Goal: Information Seeking & Learning: Learn about a topic

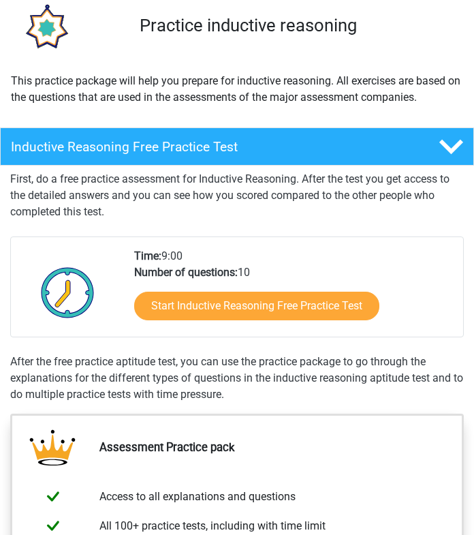
scroll to position [159, 0]
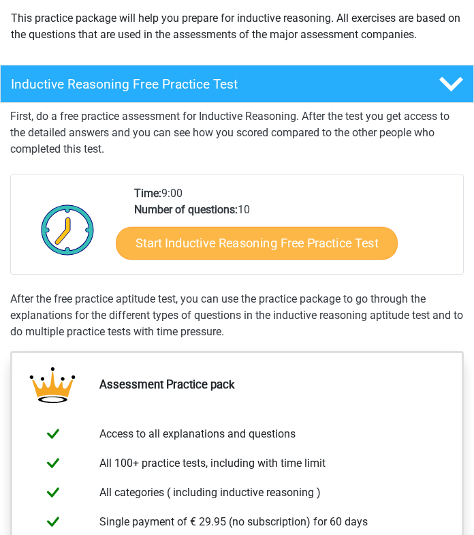
click at [173, 245] on link "Start Inductive Reasoning Free Practice Test" at bounding box center [257, 243] width 282 height 33
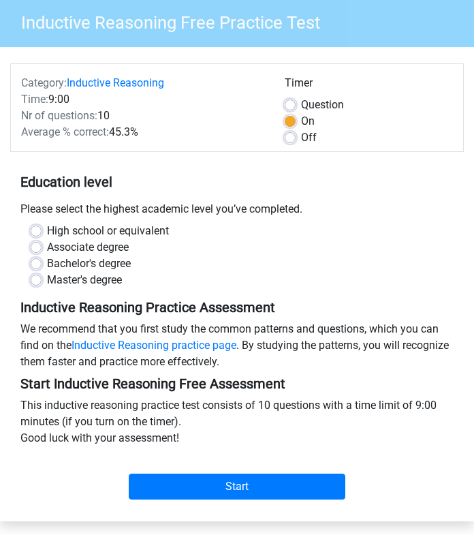
scroll to position [94, 0]
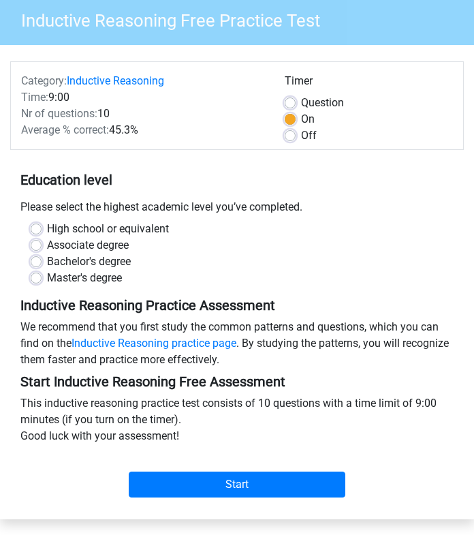
click at [47, 275] on label "Master's degree" at bounding box center [84, 278] width 75 height 16
click at [38, 275] on input "Master's degree" at bounding box center [36, 277] width 11 height 14
radio input "true"
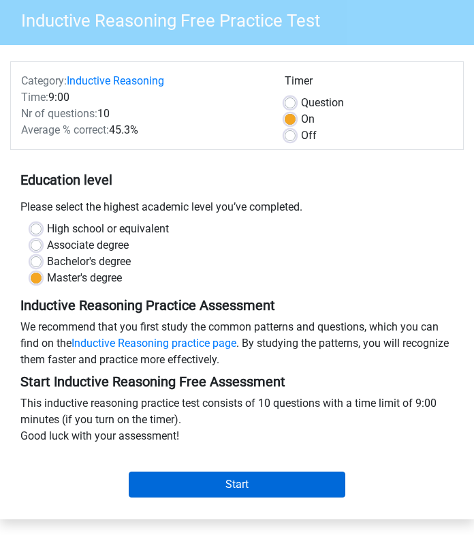
click at [168, 476] on input "Start" at bounding box center [237, 485] width 217 height 26
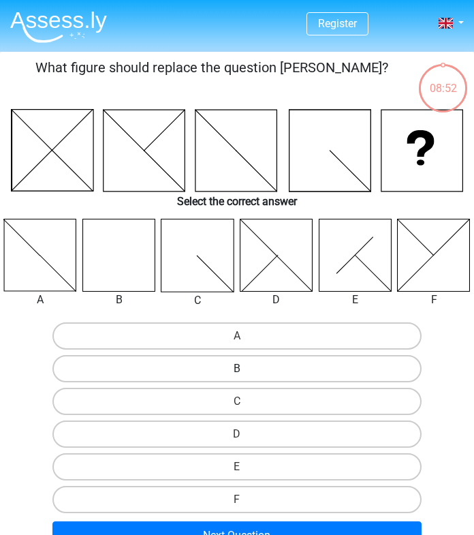
click at [166, 368] on label "B" at bounding box center [236, 368] width 369 height 27
click at [237, 369] on input "B" at bounding box center [241, 373] width 9 height 9
radio input "true"
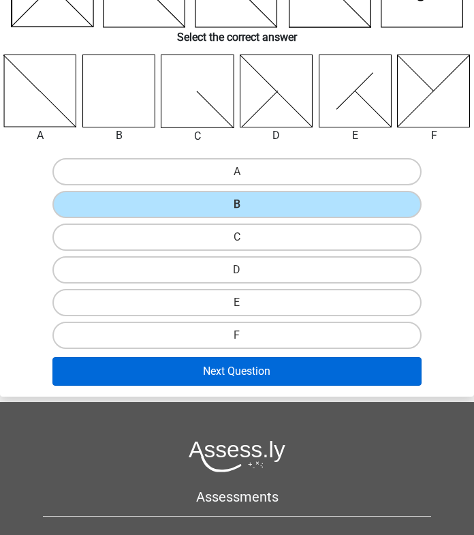
click at [172, 373] on button "Next Question" at bounding box center [236, 371] width 369 height 29
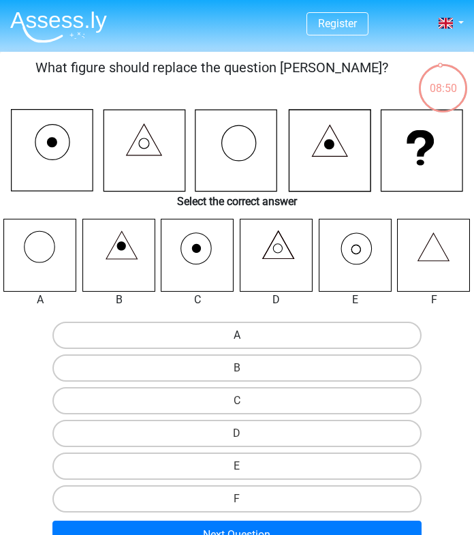
scroll to position [0, 1]
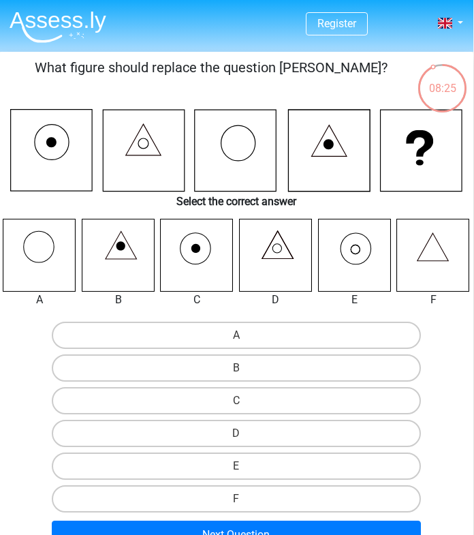
click at [243, 467] on input "E" at bounding box center [240, 470] width 9 height 9
radio input "true"
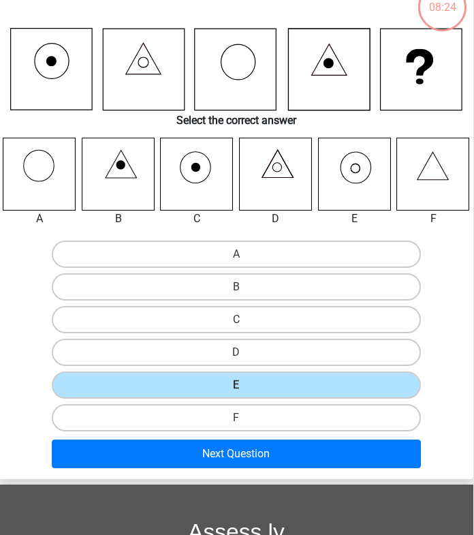
scroll to position [82, 1]
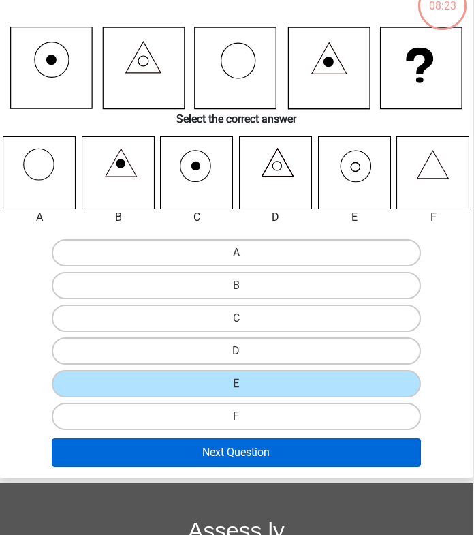
click at [245, 453] on button "Next Question" at bounding box center [236, 452] width 369 height 29
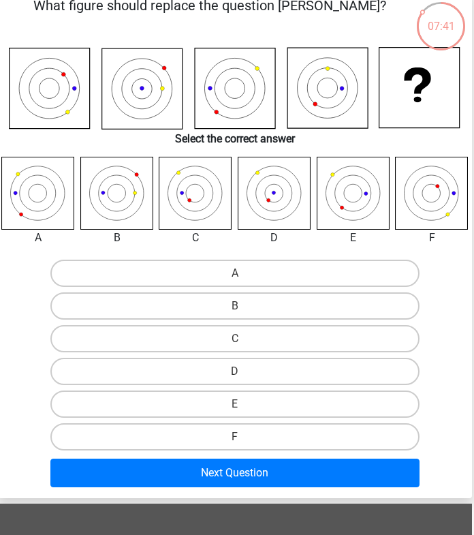
scroll to position [62, 4]
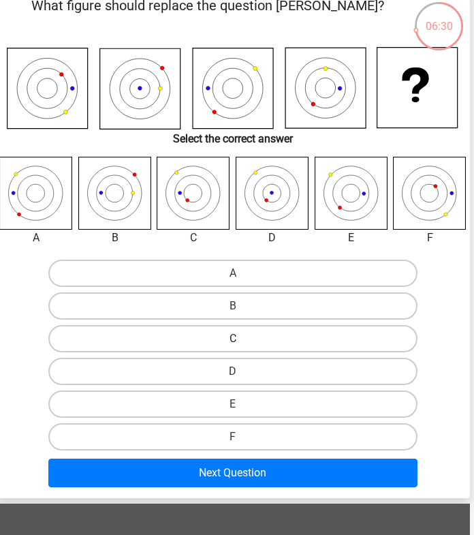
click at [305, 344] on label "C" at bounding box center [232, 338] width 369 height 27
click at [242, 344] on input "C" at bounding box center [237, 343] width 9 height 9
radio input "true"
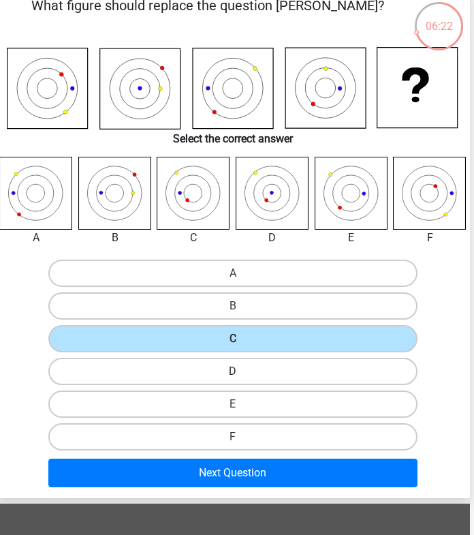
click at [284, 375] on label "D" at bounding box center [232, 371] width 369 height 27
click at [242, 375] on input "D" at bounding box center [237, 375] width 9 height 9
radio input "true"
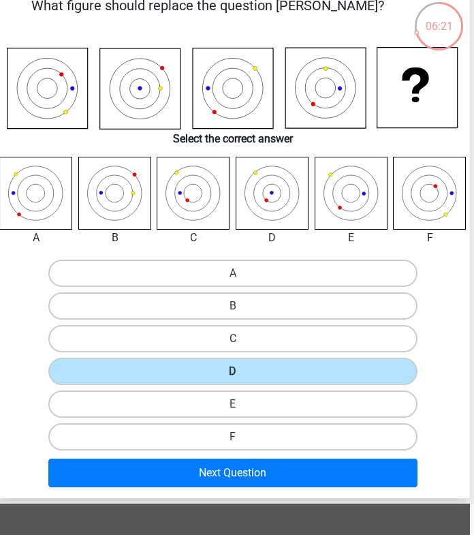
click at [284, 457] on div "Next Question" at bounding box center [232, 473] width 463 height 40
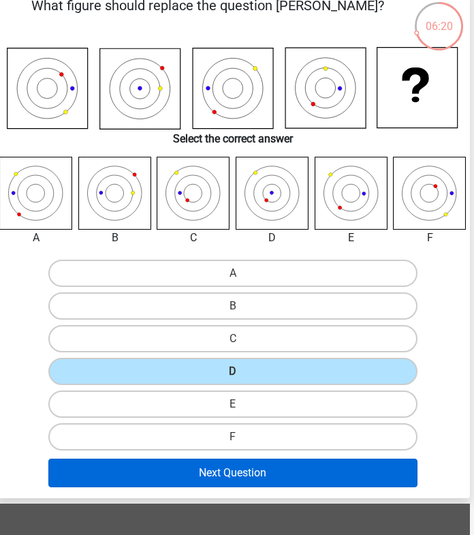
click at [284, 464] on button "Next Question" at bounding box center [232, 473] width 369 height 29
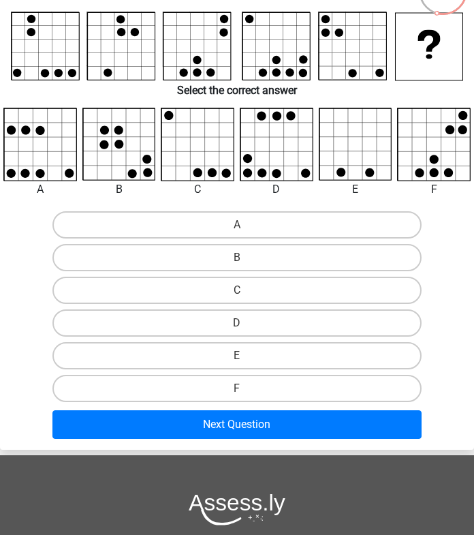
scroll to position [129, 0]
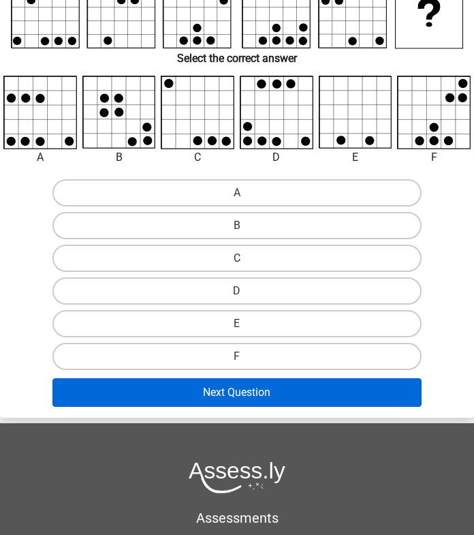
click at [325, 393] on button "Next Question" at bounding box center [236, 392] width 369 height 29
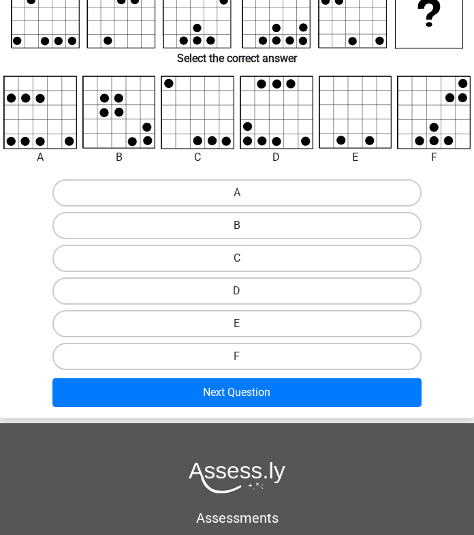
click at [262, 224] on label "B" at bounding box center [236, 225] width 369 height 27
click at [246, 226] on input "B" at bounding box center [241, 230] width 9 height 9
radio input "true"
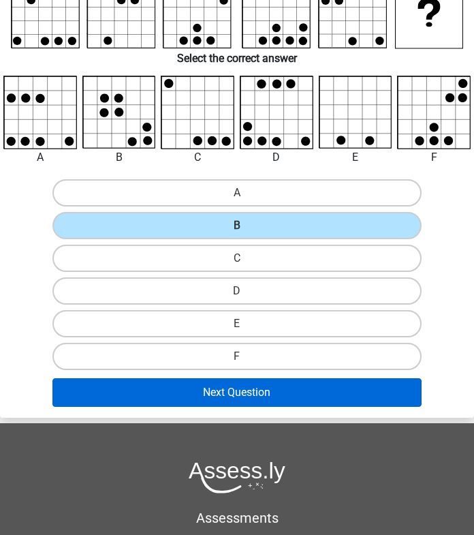
click at [262, 391] on button "Next Question" at bounding box center [236, 392] width 369 height 29
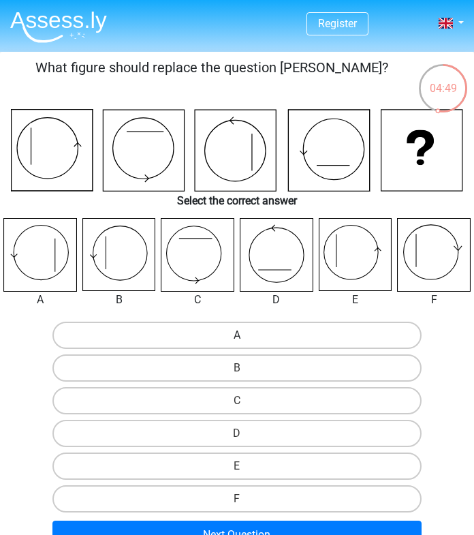
scroll to position [2, 0]
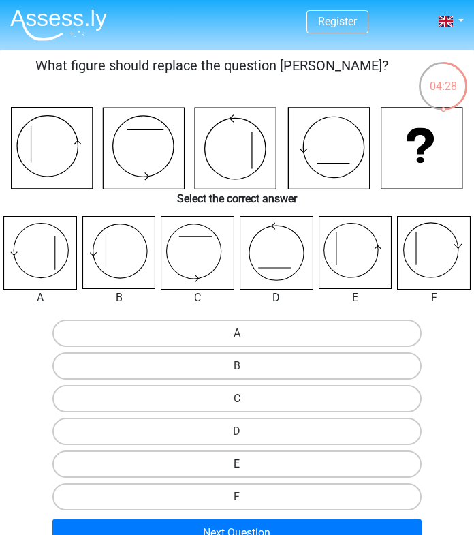
click at [257, 465] on label "E" at bounding box center [236, 463] width 369 height 27
click at [246, 465] on input "E" at bounding box center [241, 468] width 9 height 9
radio input "true"
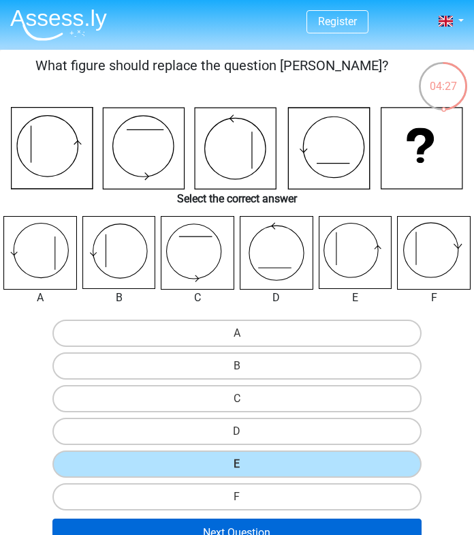
click at [268, 530] on button "Next Question" at bounding box center [236, 533] width 369 height 29
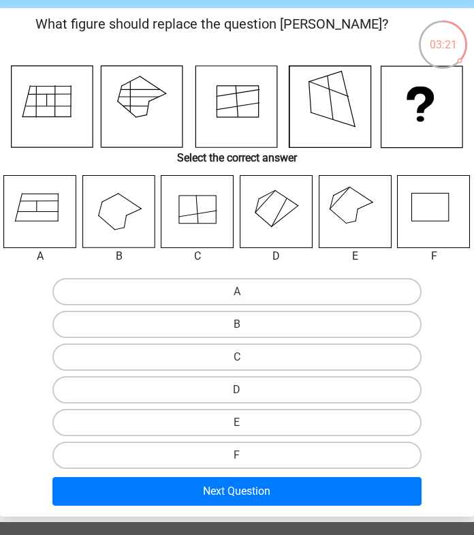
scroll to position [44, 0]
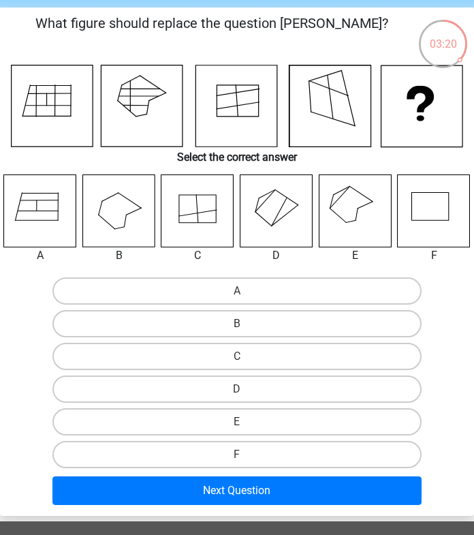
click at [345, 198] on icon at bounding box center [355, 210] width 73 height 73
click at [269, 417] on label "E" at bounding box center [236, 421] width 369 height 27
click at [246, 422] on input "E" at bounding box center [241, 426] width 9 height 9
radio input "true"
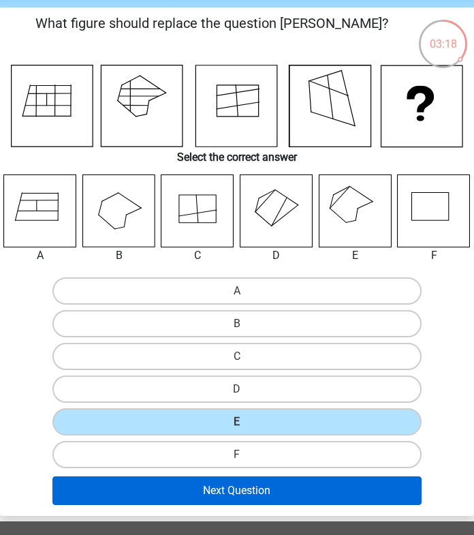
click at [269, 489] on button "Next Question" at bounding box center [236, 490] width 369 height 29
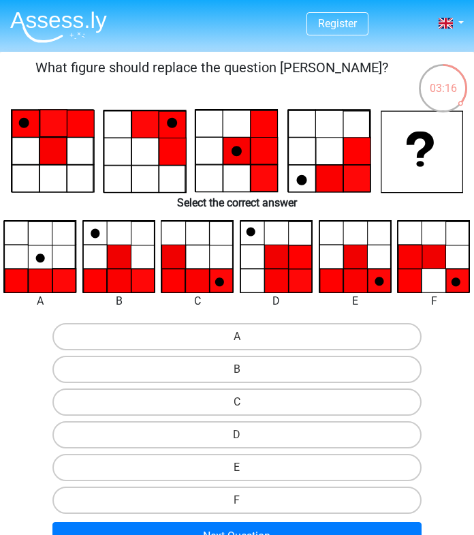
scroll to position [0, 4]
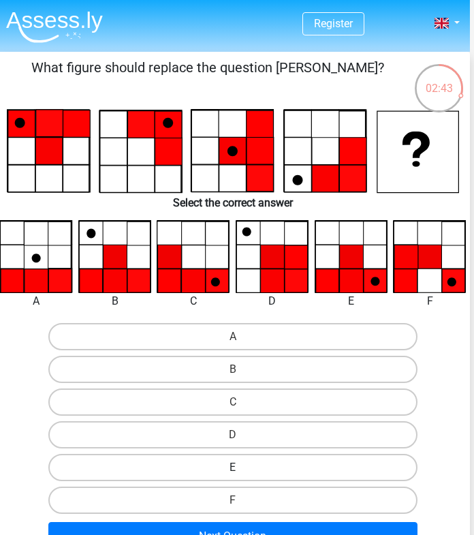
click at [276, 465] on label "E" at bounding box center [232, 467] width 369 height 27
click at [242, 468] on input "E" at bounding box center [237, 472] width 9 height 9
radio input "true"
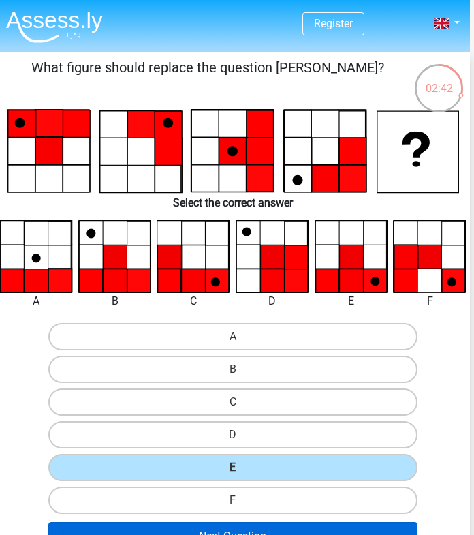
click at [269, 528] on button "Next Question" at bounding box center [232, 536] width 369 height 29
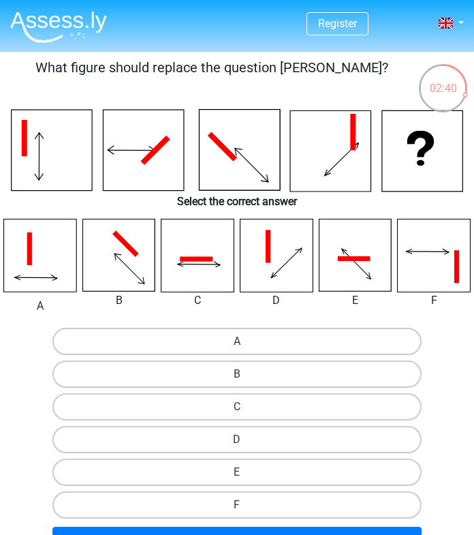
scroll to position [0, 0]
click at [267, 380] on label "B" at bounding box center [236, 374] width 369 height 27
click at [246, 380] on input "B" at bounding box center [241, 378] width 9 height 9
radio input "true"
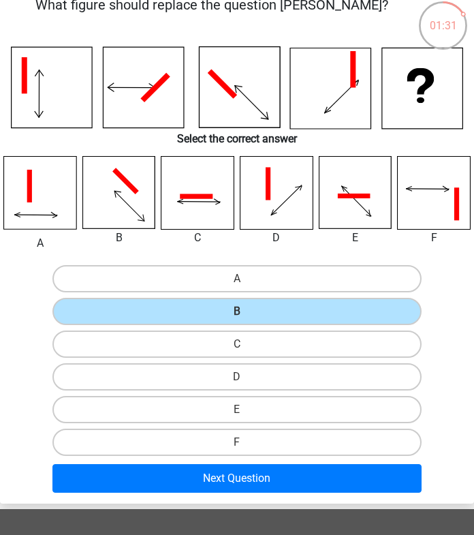
scroll to position [65, 0]
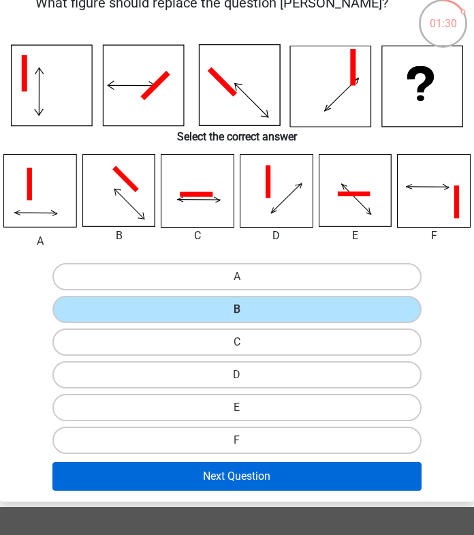
click at [300, 476] on button "Next Question" at bounding box center [236, 476] width 369 height 29
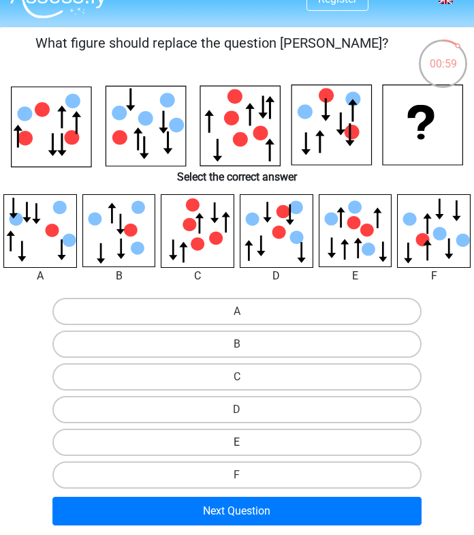
scroll to position [37, 0]
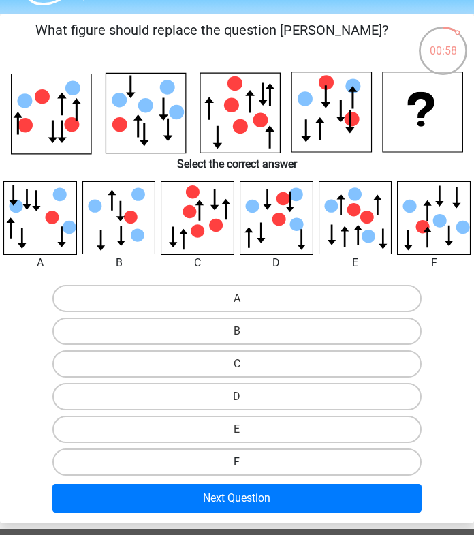
click at [299, 464] on label "F" at bounding box center [236, 461] width 369 height 27
click at [246, 464] on input "F" at bounding box center [241, 466] width 9 height 9
radio input "true"
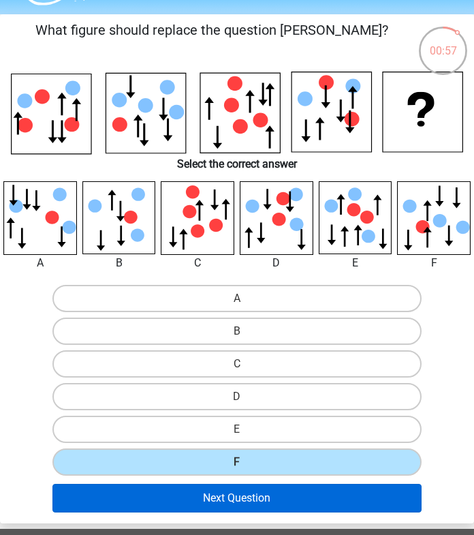
click at [299, 495] on button "Next Question" at bounding box center [236, 498] width 369 height 29
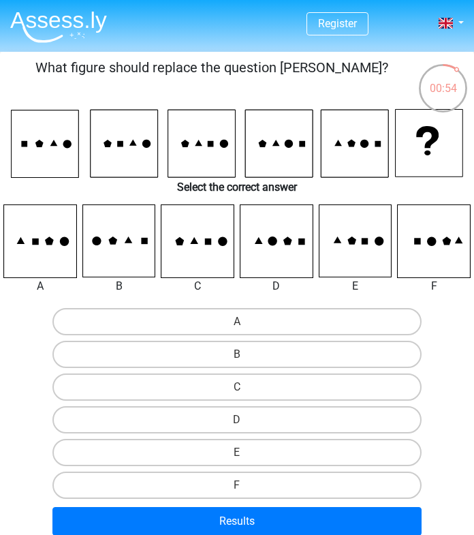
scroll to position [0, 0]
click at [237, 425] on input "D" at bounding box center [241, 424] width 9 height 9
radio input "true"
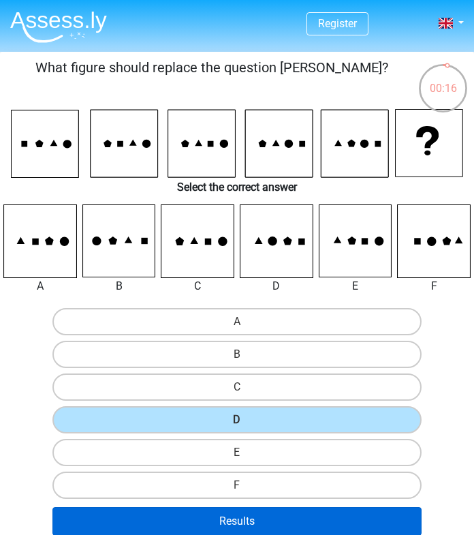
click at [245, 521] on button "Results" at bounding box center [236, 521] width 369 height 29
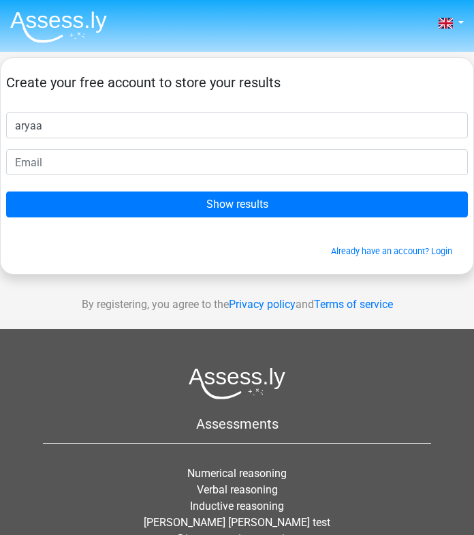
type input "aryaa"
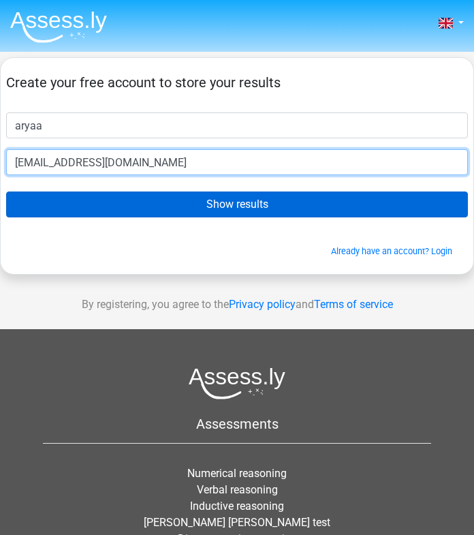
type input "aryaa.choudhari117@gmail.com"
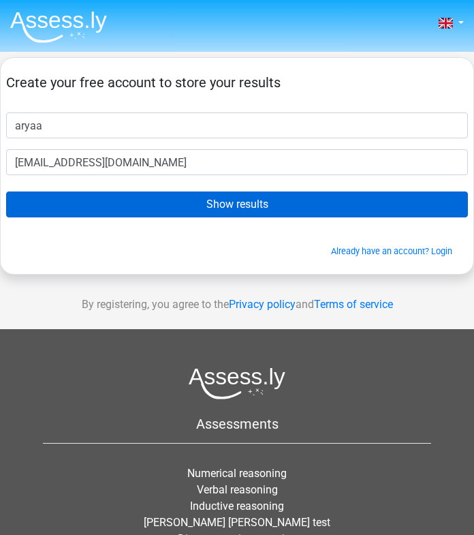
click at [173, 200] on input "Show results" at bounding box center [237, 205] width 462 height 26
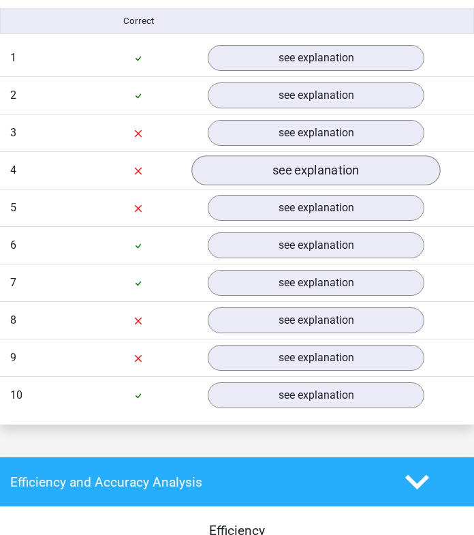
scroll to position [1152, 0]
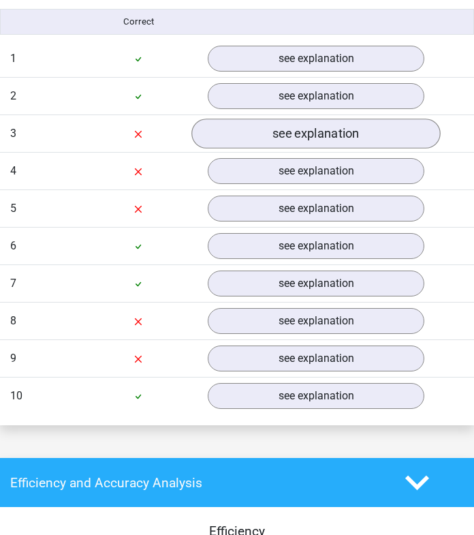
click at [261, 138] on link "see explanation" at bounding box center [316, 134] width 249 height 30
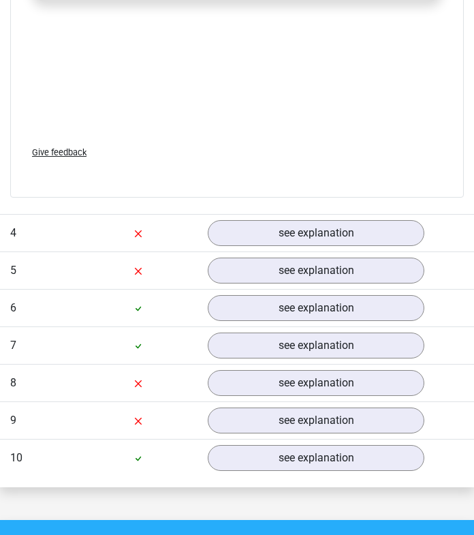
scroll to position [3004, 0]
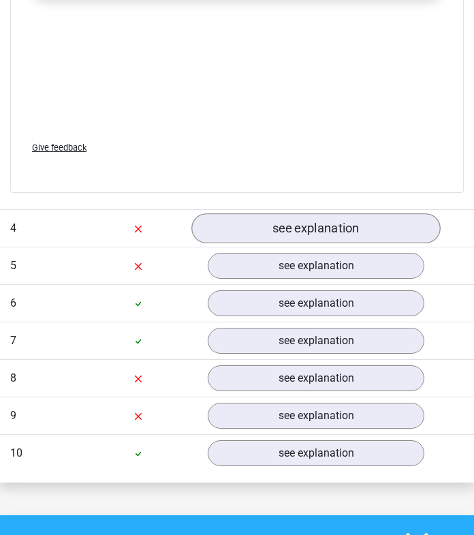
click at [252, 234] on link "see explanation" at bounding box center [316, 228] width 249 height 30
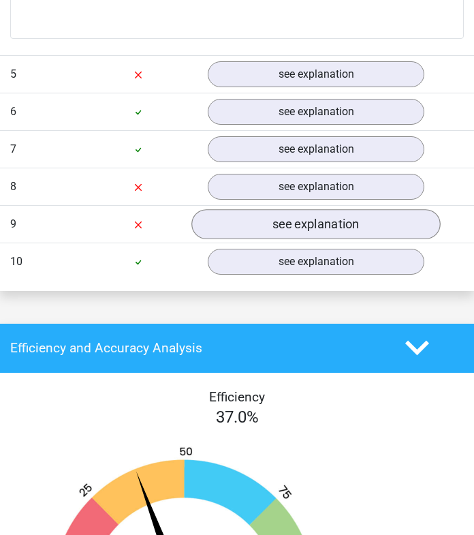
scroll to position [4765, 0]
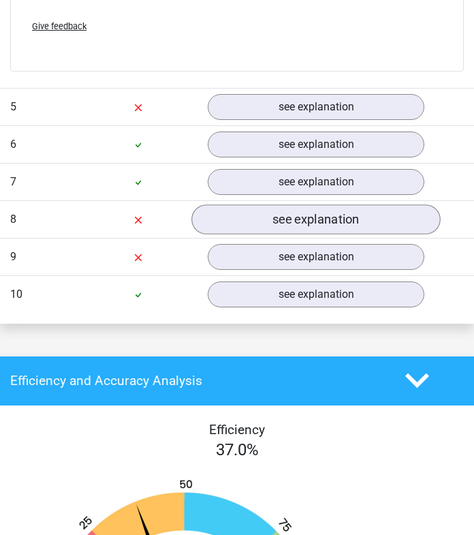
click at [256, 221] on link "see explanation" at bounding box center [316, 219] width 249 height 30
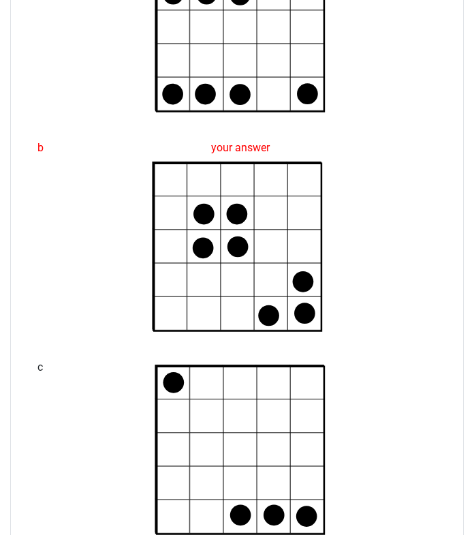
scroll to position [3179, 0]
